Goal: Task Accomplishment & Management: Manage account settings

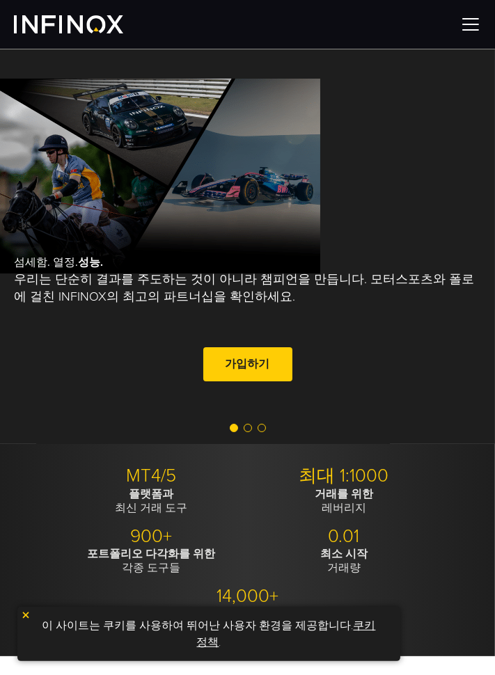
click at [465, 15] on img at bounding box center [470, 24] width 21 height 21
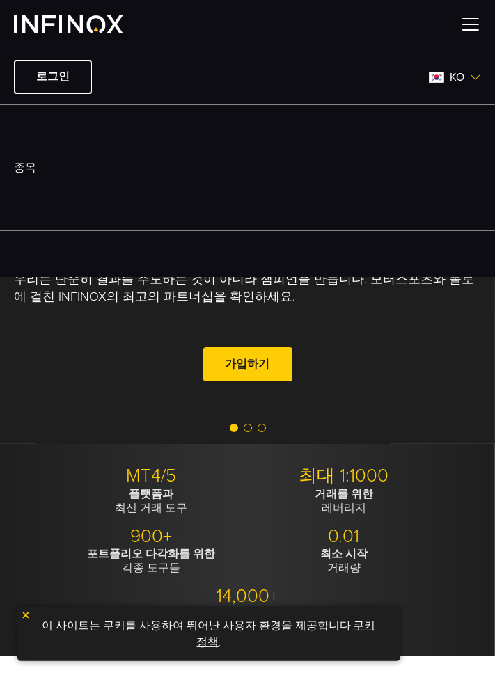
click at [471, 14] on img at bounding box center [470, 24] width 21 height 21
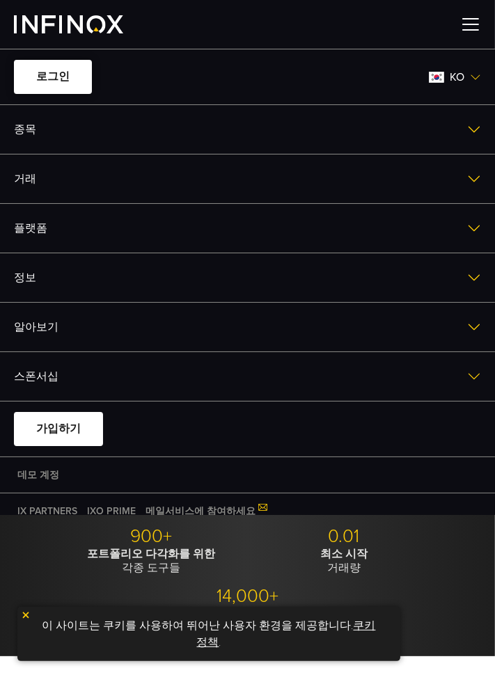
click at [51, 80] on link "로그인" at bounding box center [53, 77] width 78 height 34
